Goal: Information Seeking & Learning: Learn about a topic

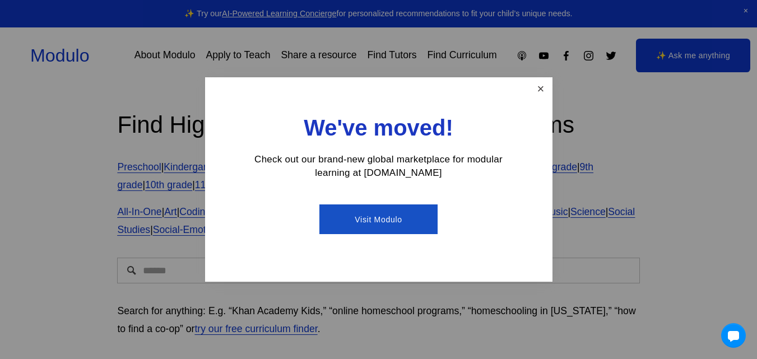
click at [540, 90] on link "Close" at bounding box center [541, 89] width 20 height 20
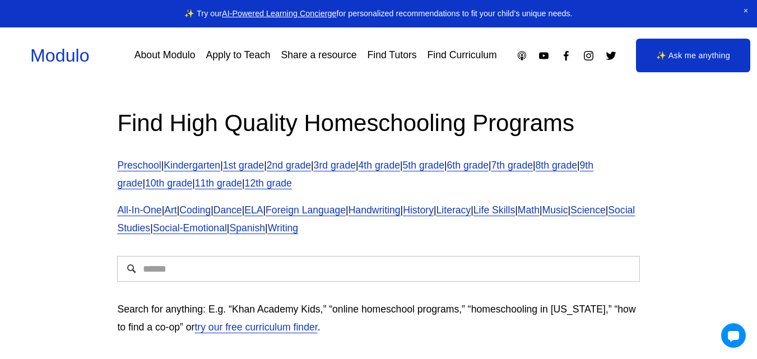
scroll to position [2, 0]
click at [489, 167] on link "6th grade" at bounding box center [467, 164] width 41 height 11
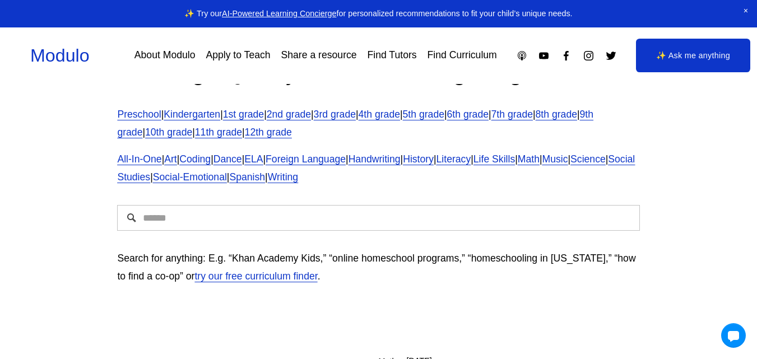
scroll to position [20, 0]
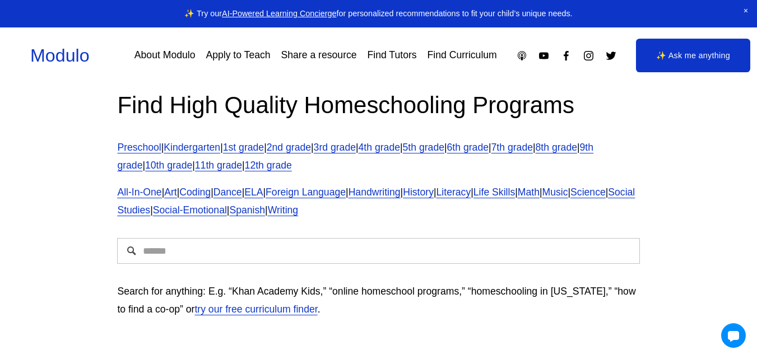
click at [171, 259] on input "Search" at bounding box center [378, 251] width 522 height 26
type input "**********"
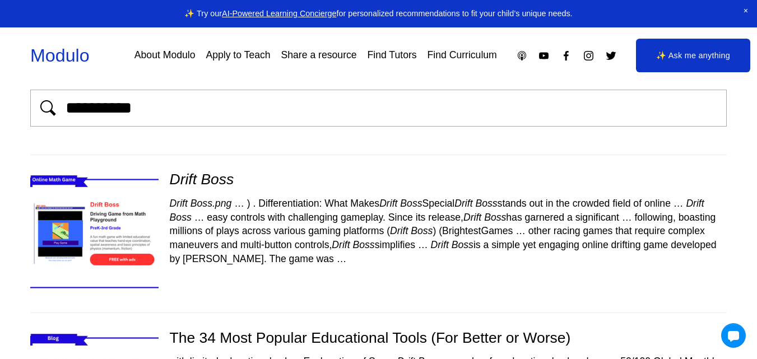
click at [110, 278] on img at bounding box center [94, 234] width 152 height 128
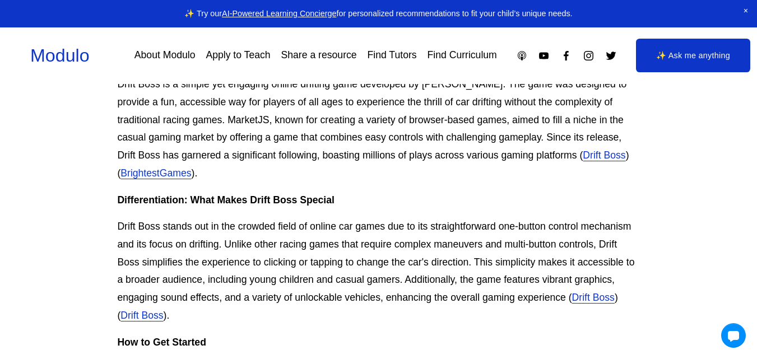
scroll to position [438, 0]
click at [583, 158] on link "Drift Boss" at bounding box center [604, 154] width 43 height 11
